Goal: Check status: Check status

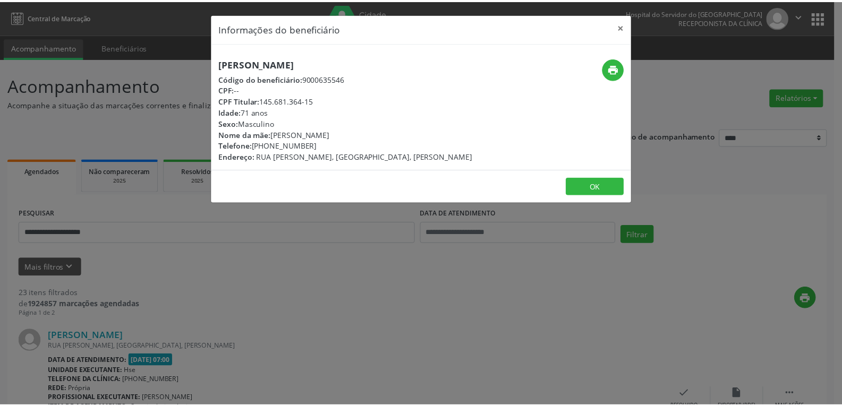
scroll to position [2395, 0]
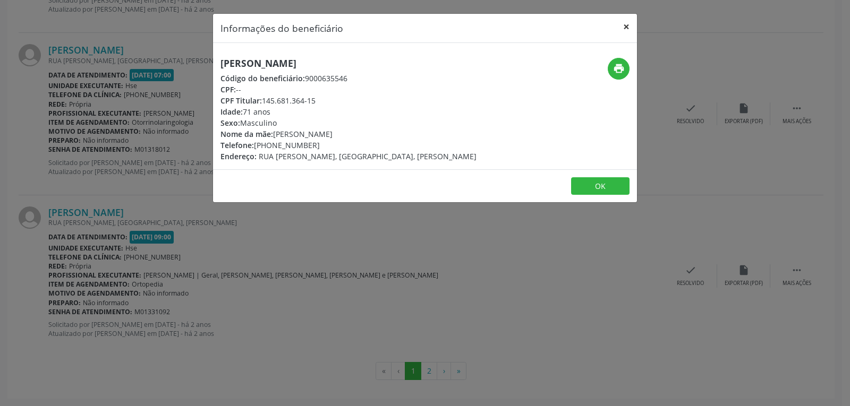
click at [625, 23] on button "×" at bounding box center [626, 27] width 21 height 26
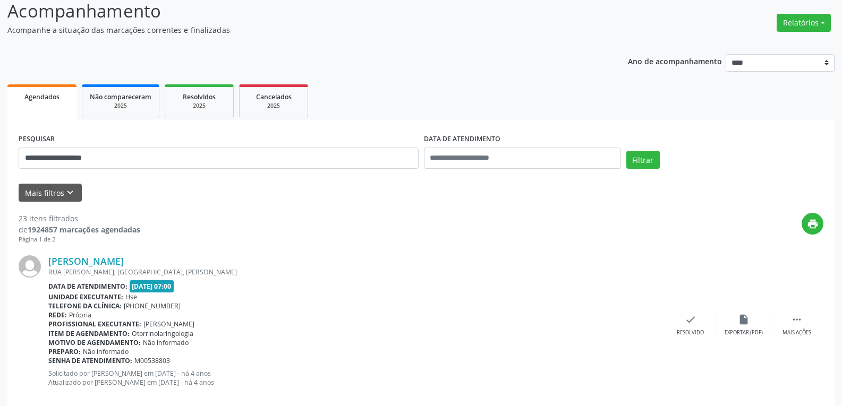
scroll to position [0, 0]
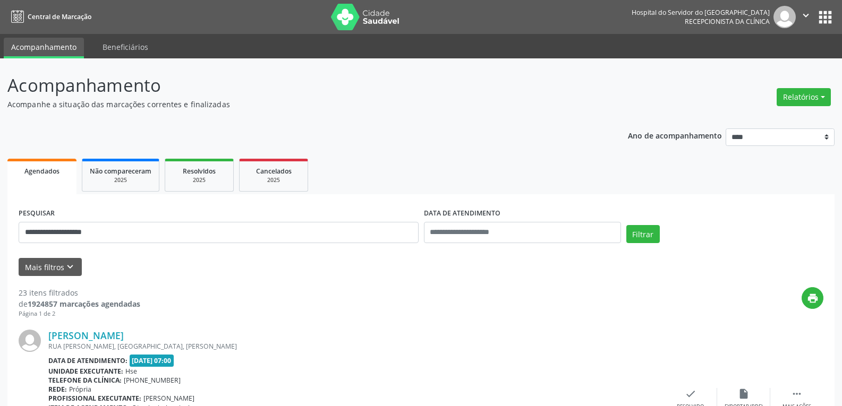
click at [361, 13] on img at bounding box center [365, 17] width 69 height 27
select select "*"
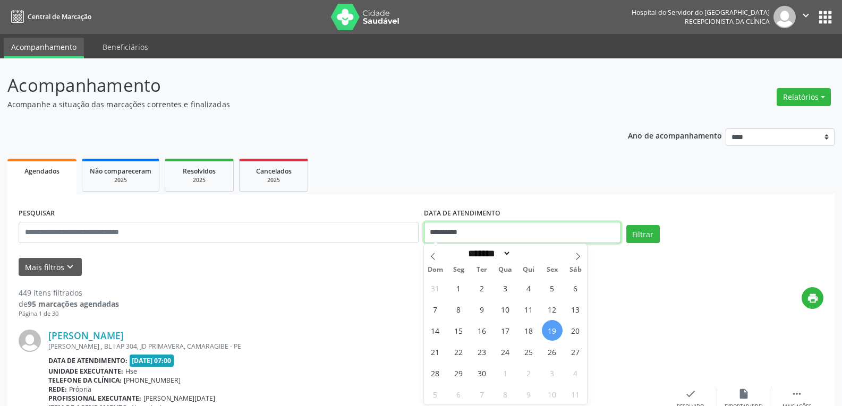
drag, startPoint x: 479, startPoint y: 237, endPoint x: 411, endPoint y: 231, distance: 68.2
click at [411, 231] on div "**********" at bounding box center [421, 228] width 810 height 45
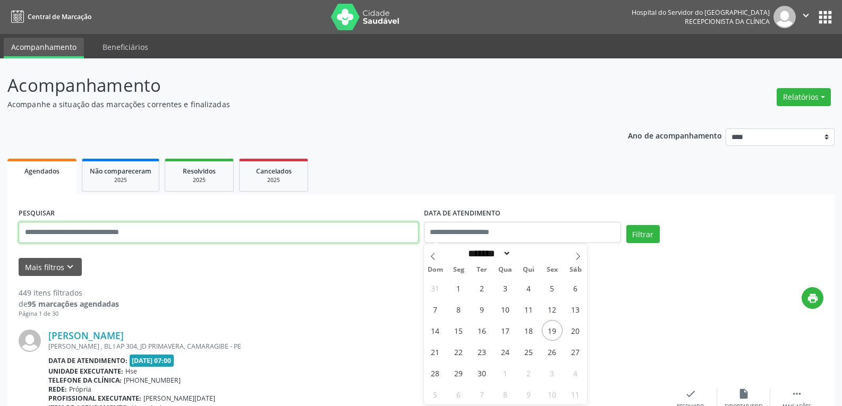
click at [397, 237] on input "text" at bounding box center [219, 232] width 400 height 21
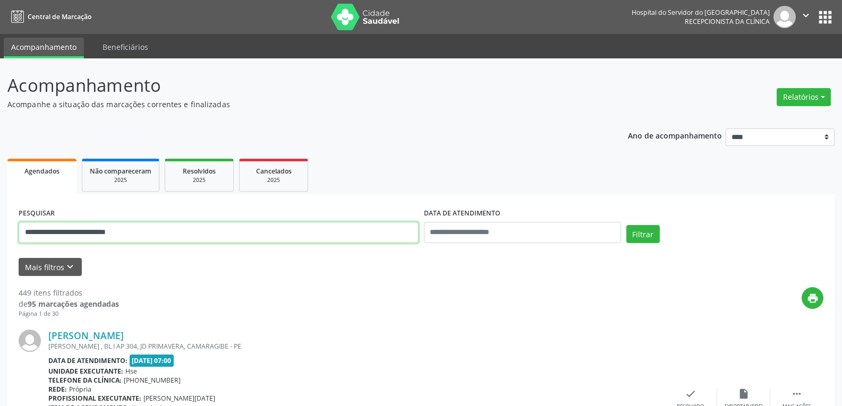
type input "**********"
click at [626, 225] on button "Filtrar" at bounding box center [642, 234] width 33 height 18
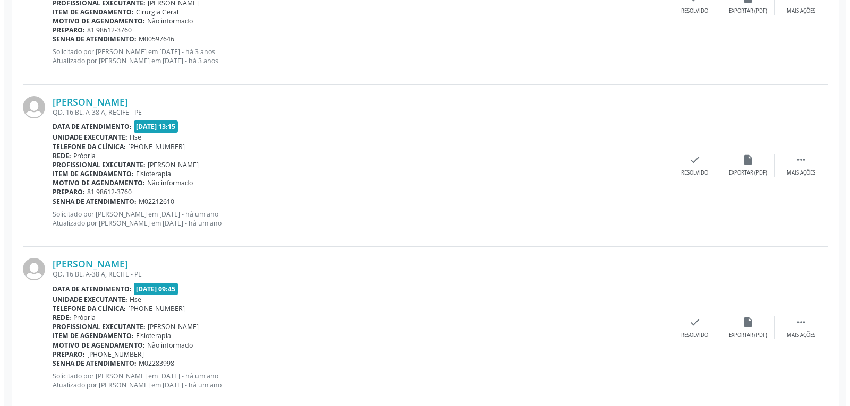
scroll to position [1228, 0]
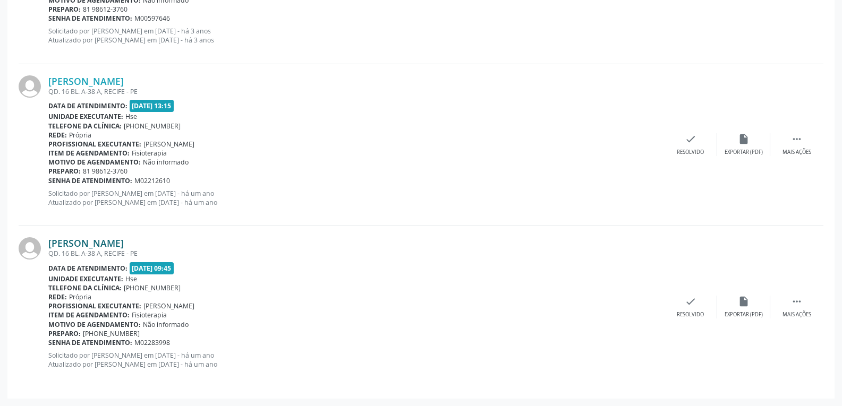
click at [88, 242] on link "[PERSON_NAME]" at bounding box center [85, 243] width 75 height 12
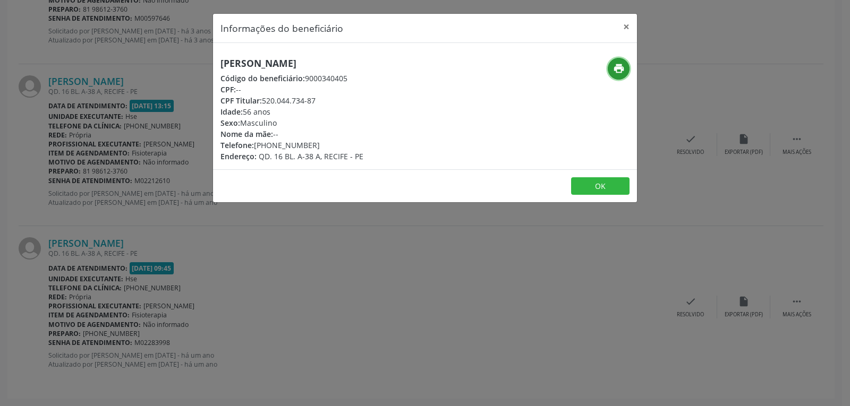
click at [612, 62] on button "print" at bounding box center [619, 69] width 22 height 22
